Goal: Use online tool/utility: Utilize a website feature to perform a specific function

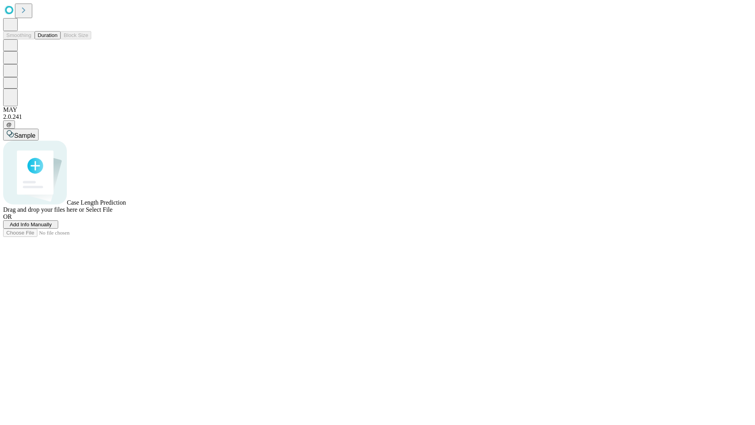
click at [57, 39] on button "Duration" at bounding box center [48, 35] width 26 height 8
click at [52, 227] on span "Add Info Manually" at bounding box center [31, 224] width 42 height 6
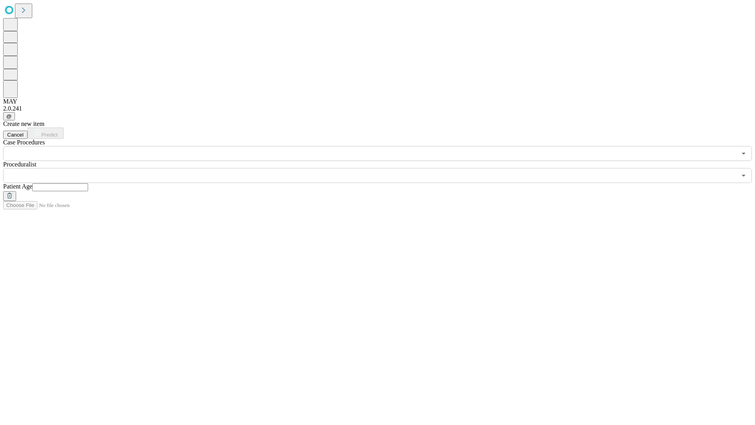
click at [88, 183] on input "text" at bounding box center [60, 187] width 56 height 8
type input "**"
click at [383, 168] on input "text" at bounding box center [370, 175] width 734 height 15
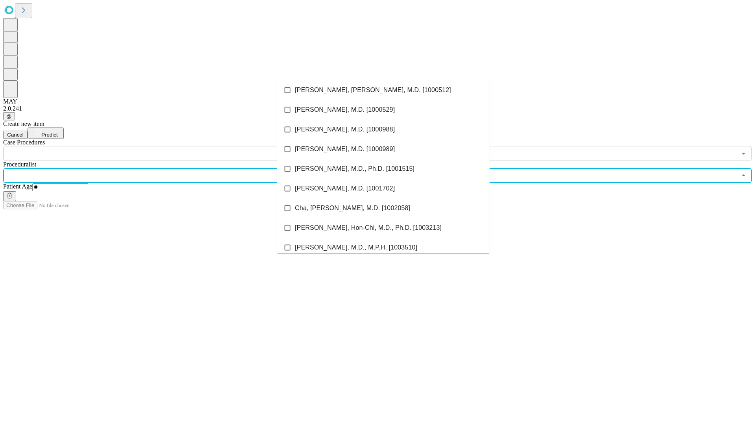
click at [384, 90] on li "[PERSON_NAME], [PERSON_NAME], M.D. [1000512]" at bounding box center [383, 90] width 212 height 20
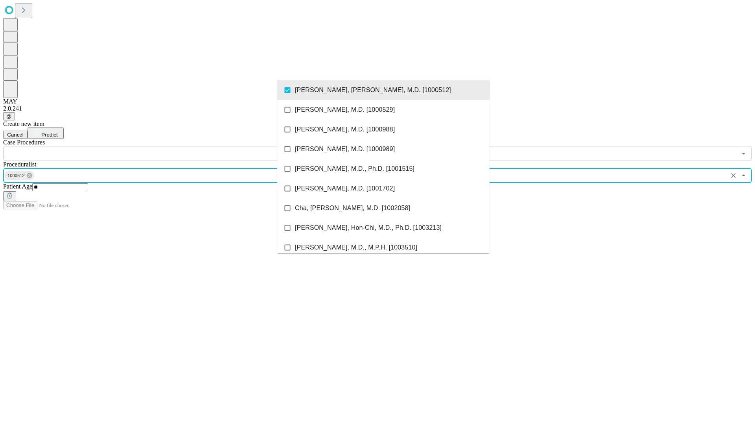
click at [165, 146] on input "text" at bounding box center [370, 153] width 734 height 15
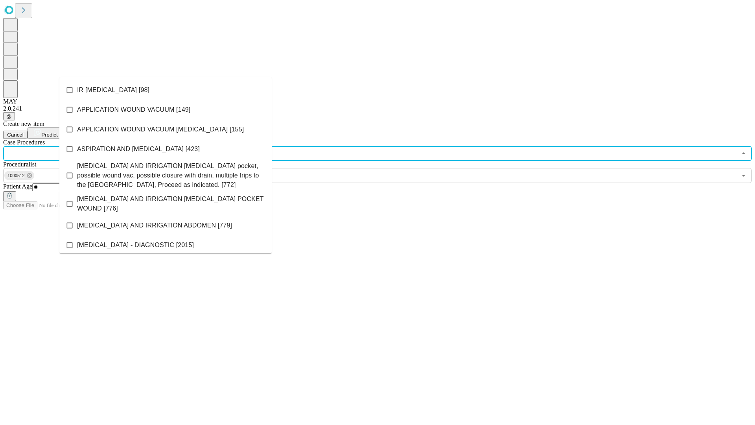
click at [166, 90] on li "IR [MEDICAL_DATA] [98]" at bounding box center [165, 90] width 212 height 20
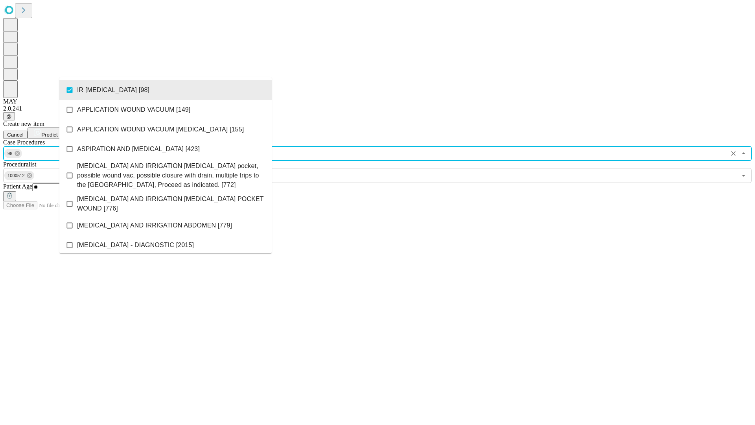
click at [57, 132] on span "Predict" at bounding box center [49, 135] width 16 height 6
